Goal: Transaction & Acquisition: Book appointment/travel/reservation

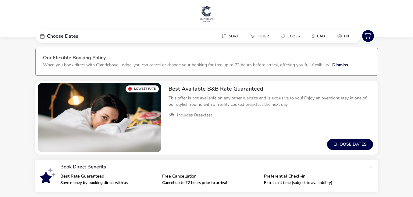
click at [58, 35] on span "Choose Dates" at bounding box center [62, 36] width 31 height 5
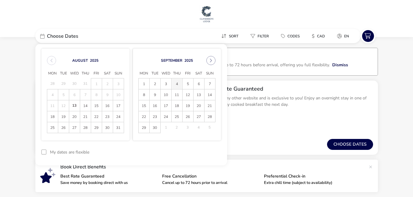
click at [175, 81] on span "4" at bounding box center [176, 84] width 11 height 11
click at [141, 93] on span "8" at bounding box center [144, 95] width 11 height 11
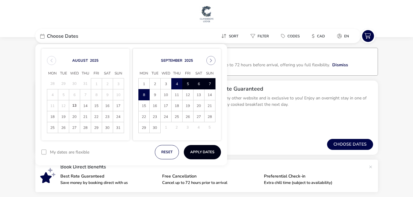
click at [199, 152] on button "Apply Dates" at bounding box center [202, 152] width 37 height 14
